Goal: Information Seeking & Learning: Find specific fact

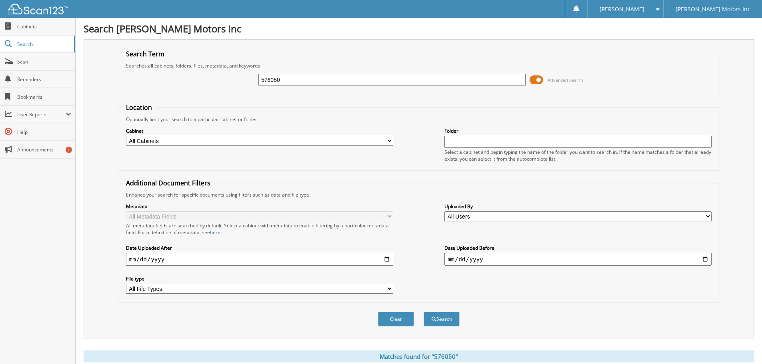
drag, startPoint x: 294, startPoint y: 78, endPoint x: 129, endPoint y: 71, distance: 165.0
click at [129, 71] on div "576050 Advanced Search" at bounding box center [419, 80] width 594 height 22
type input "[PERSON_NAME]"
click at [451, 320] on button "Search" at bounding box center [442, 319] width 36 height 15
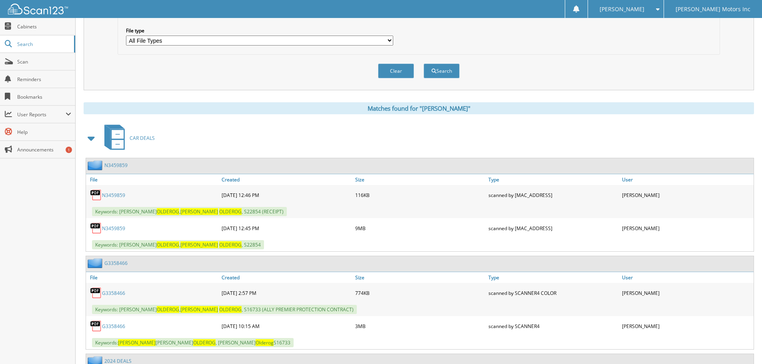
scroll to position [323, 0]
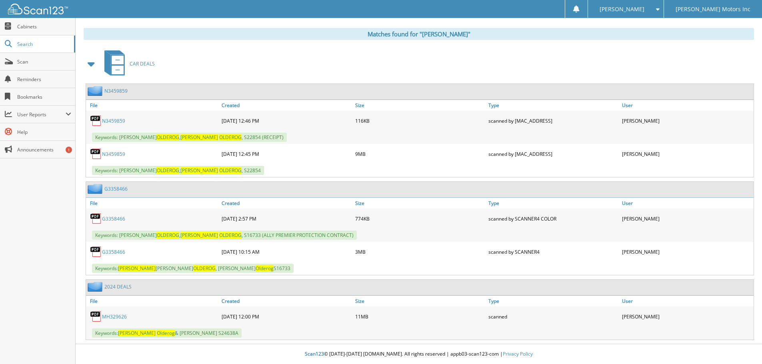
click at [108, 249] on link "G3358466" at bounding box center [113, 252] width 23 height 7
click at [112, 220] on link "G3358466" at bounding box center [113, 219] width 23 height 7
click at [111, 153] on link "N3459859" at bounding box center [113, 154] width 23 height 7
click at [117, 155] on link "N3459859" at bounding box center [113, 154] width 23 height 7
click at [116, 122] on link "N3459859" at bounding box center [113, 121] width 23 height 7
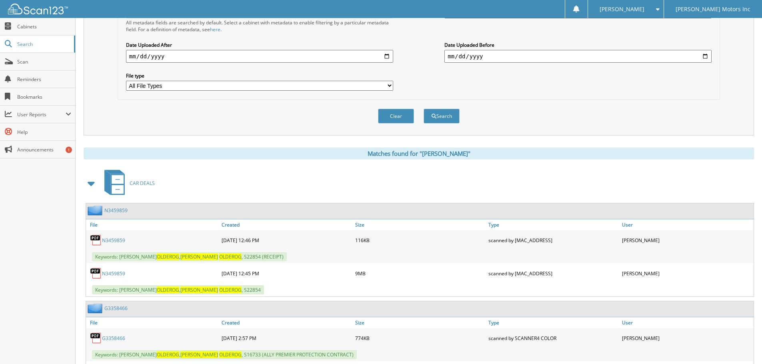
scroll to position [0, 0]
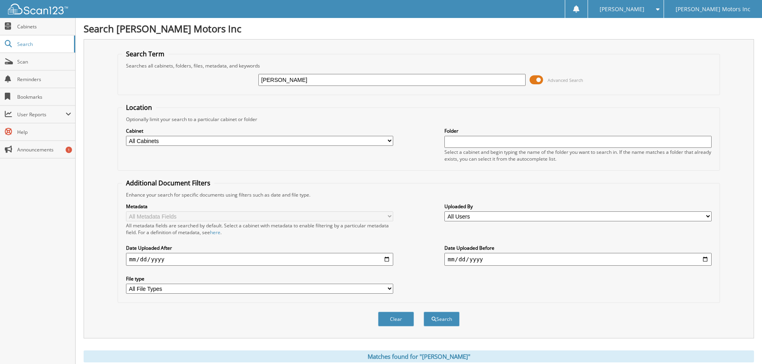
drag, startPoint x: 272, startPoint y: 80, endPoint x: 90, endPoint y: 79, distance: 182.0
click at [191, 79] on div "dale olderog Advanced Search" at bounding box center [419, 80] width 594 height 22
type input "joan olderog"
click at [424, 312] on button "Search" at bounding box center [442, 319] width 36 height 15
drag, startPoint x: 298, startPoint y: 78, endPoint x: 149, endPoint y: 102, distance: 151.4
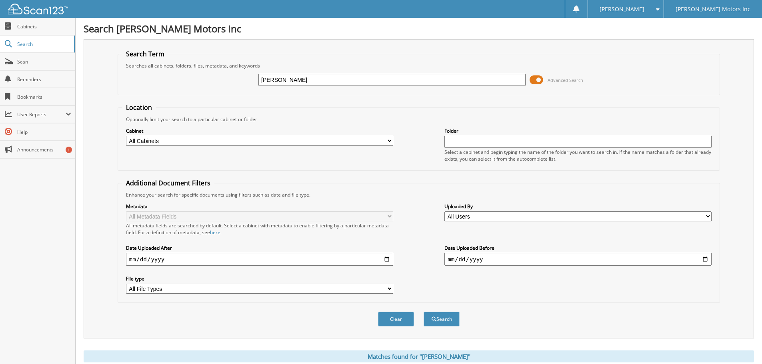
click at [168, 89] on div "joan olderog Advanced Search" at bounding box center [419, 80] width 594 height 22
type input "[PERSON_NAME]"
click at [424, 312] on button "Search" at bounding box center [442, 319] width 36 height 15
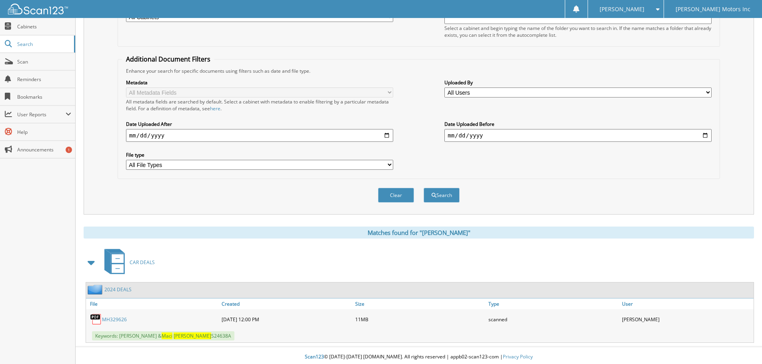
scroll to position [127, 0]
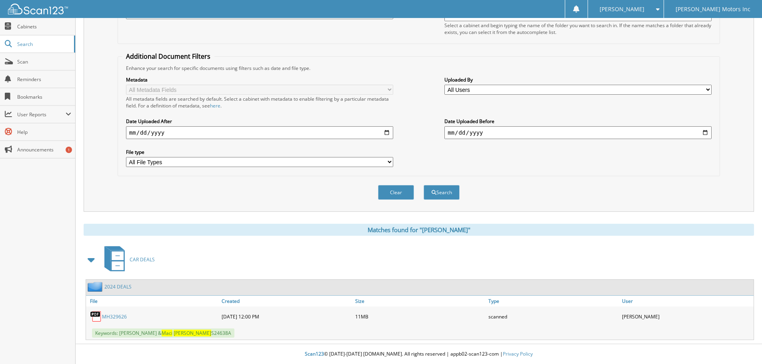
click at [110, 319] on link "MH329626" at bounding box center [114, 317] width 25 height 7
